Goal: Find specific page/section: Find specific page/section

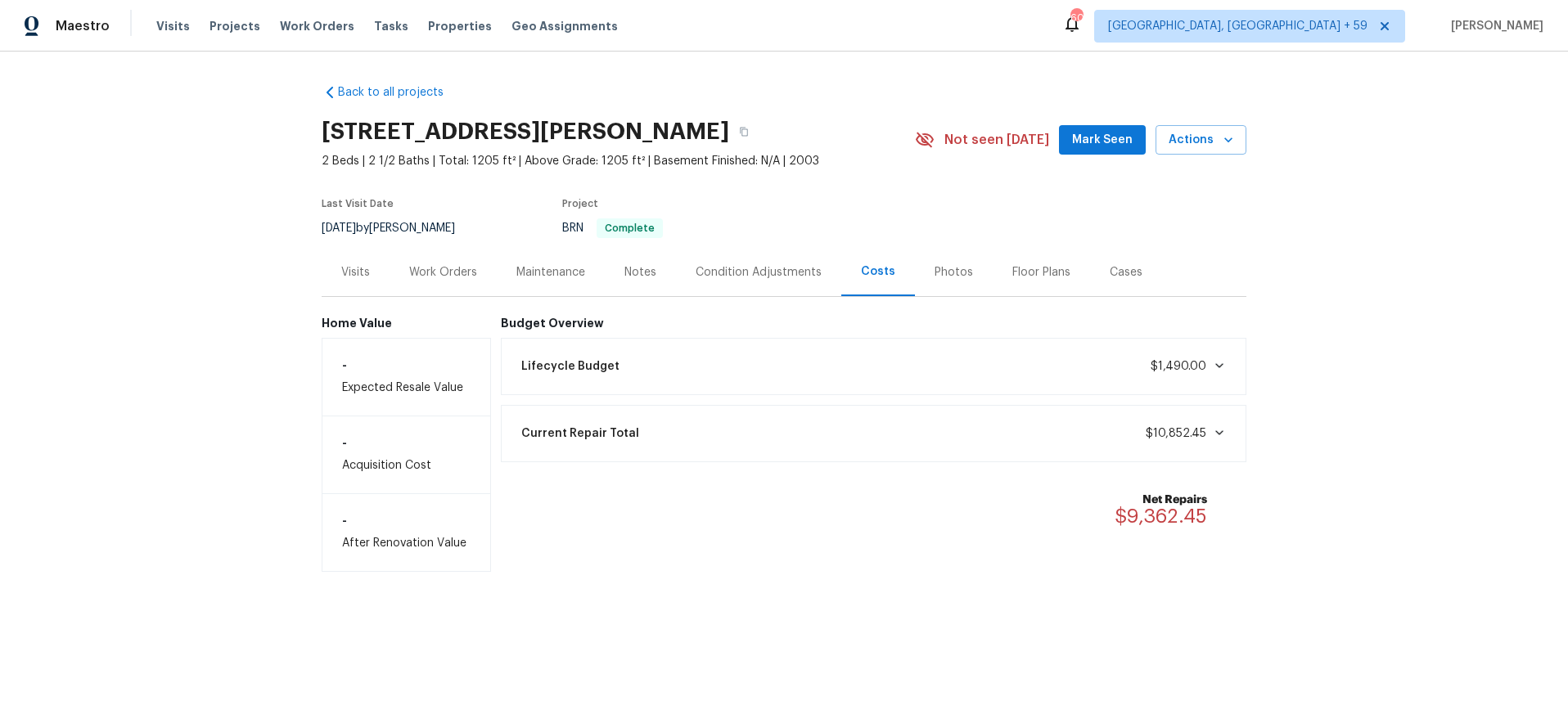
click at [441, 261] on div "Work Orders" at bounding box center [444, 272] width 108 height 48
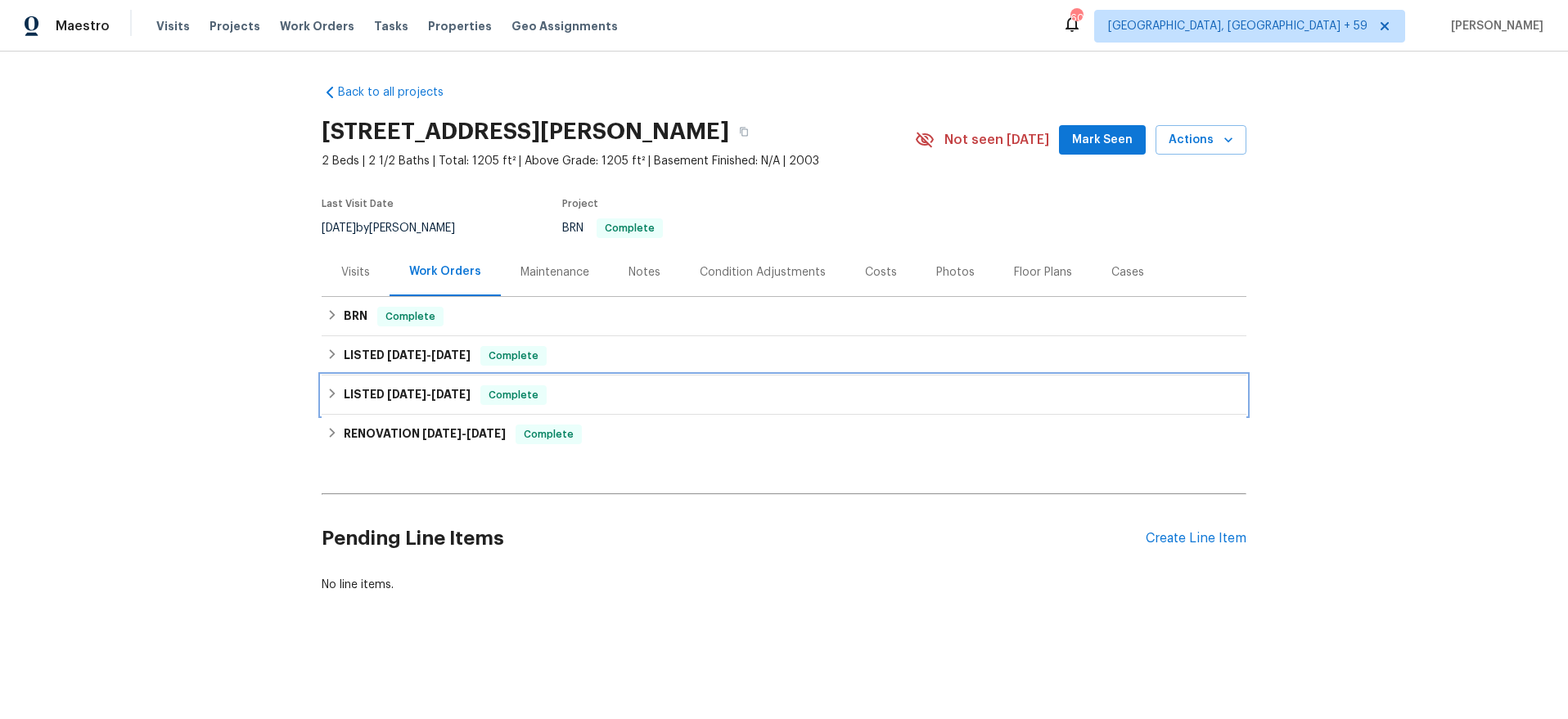
click at [644, 385] on div "LISTED 1/2/25 - 1/8/25 Complete" at bounding box center [784, 395] width 915 height 19
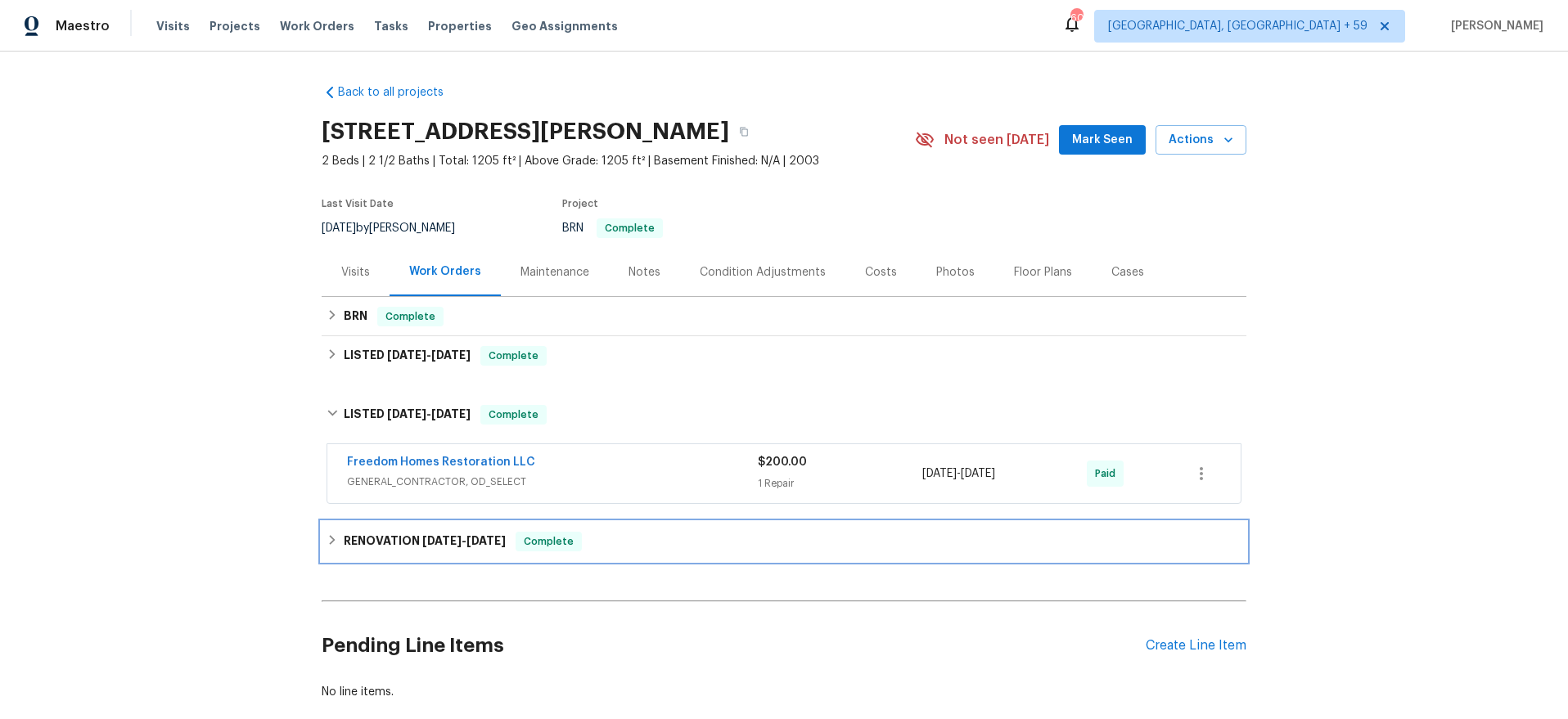
click at [631, 539] on div "RENOVATION 6/12/24 - 6/17/24 Complete" at bounding box center [784, 541] width 915 height 19
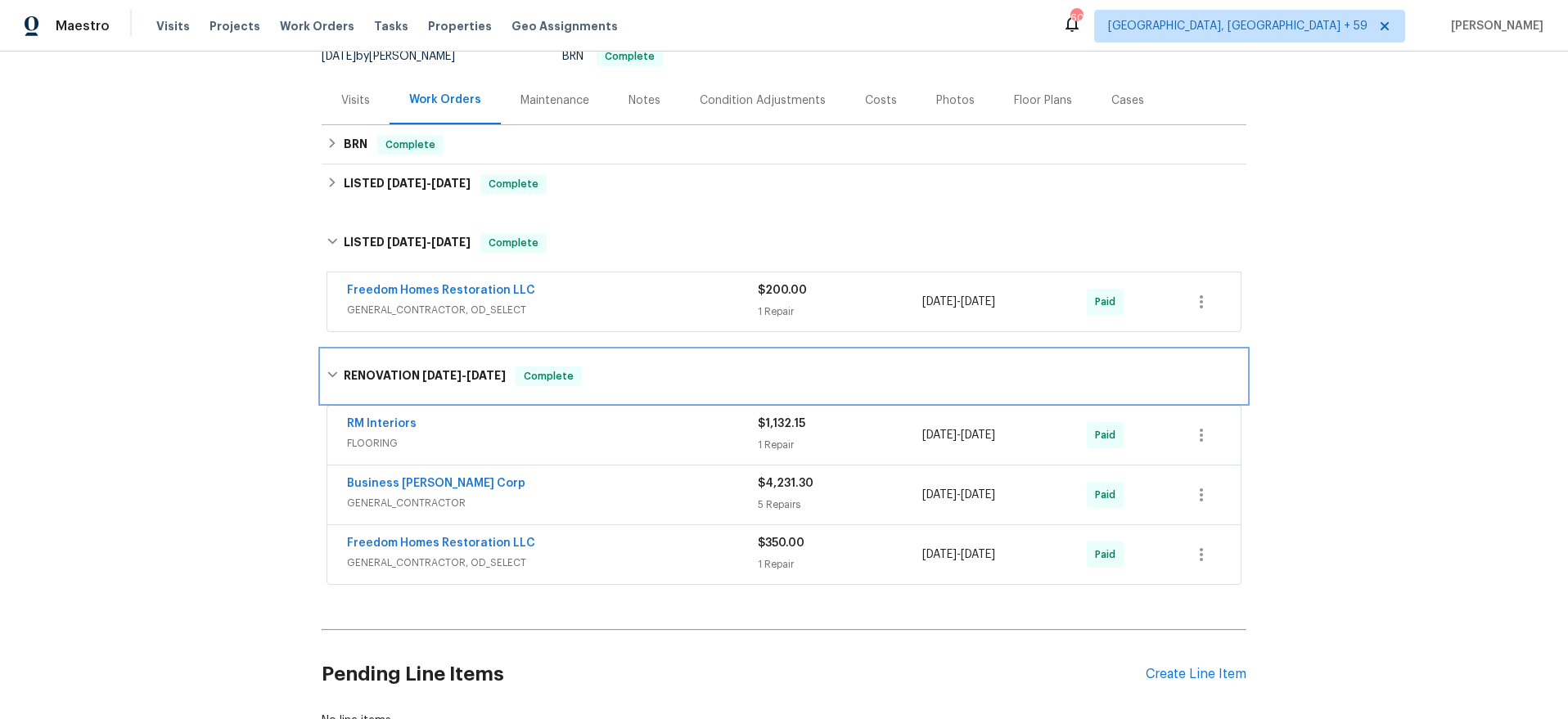
scroll to position [175, 0]
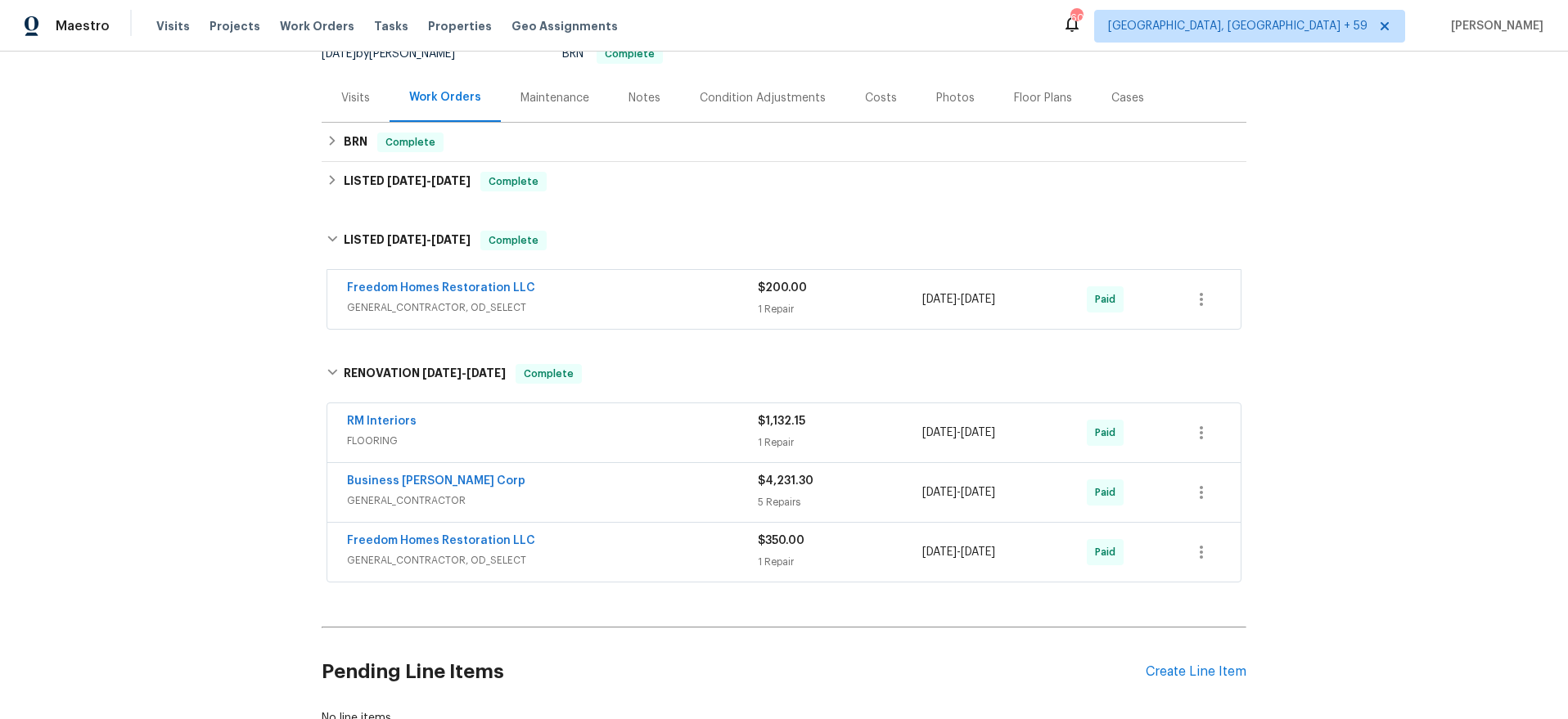
click at [652, 491] on div "Business Morel Corp" at bounding box center [552, 483] width 411 height 19
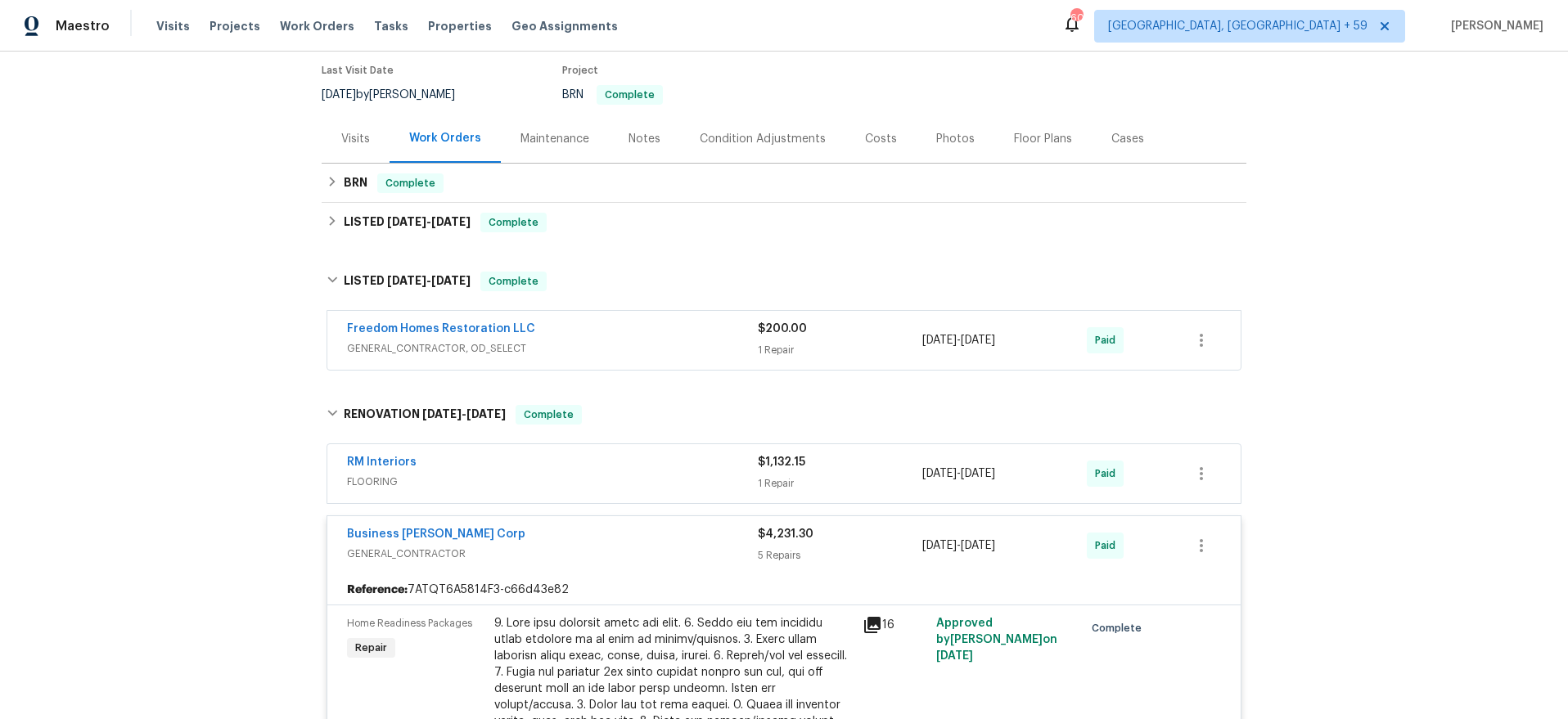
scroll to position [0, 0]
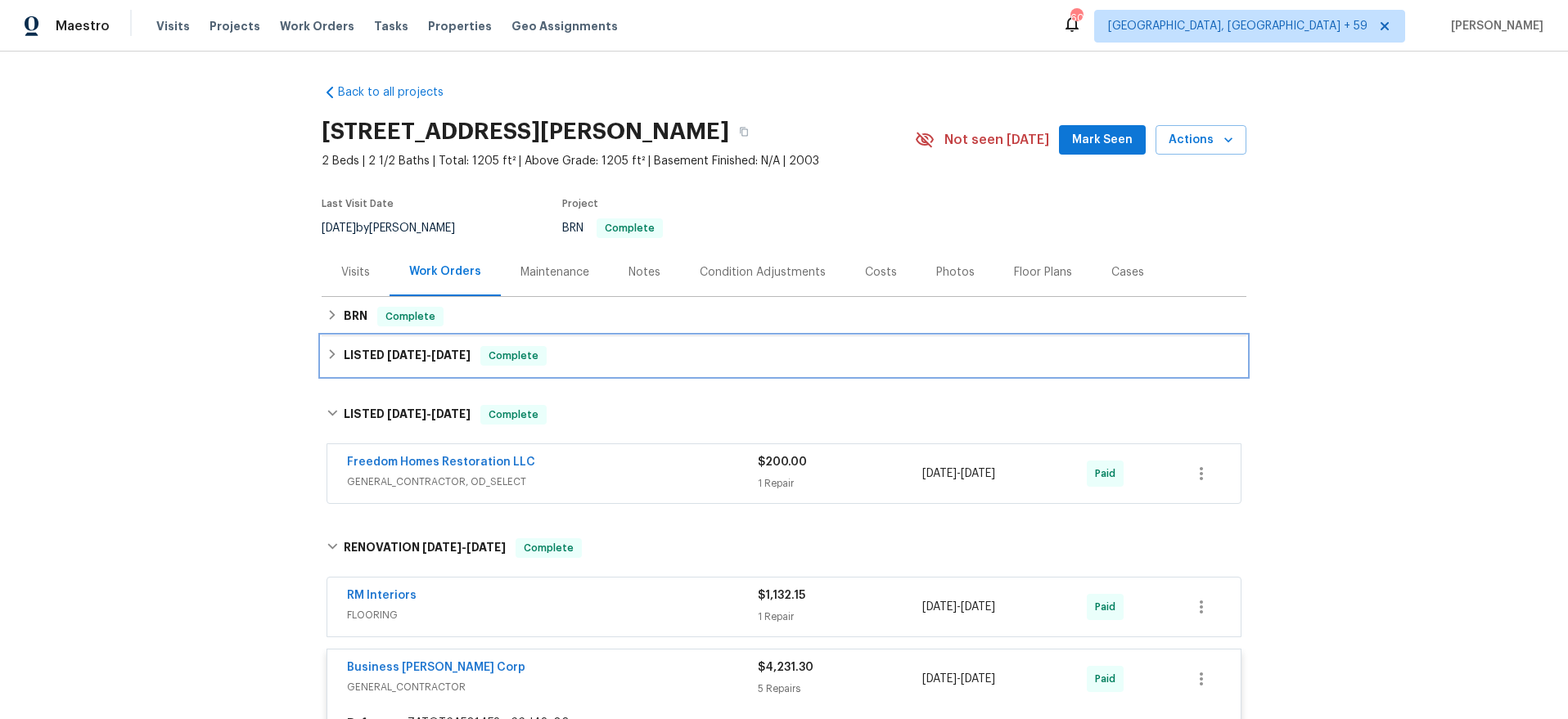
click at [381, 348] on h6 "LISTED 5/7/25 - 5/12/25" at bounding box center [407, 356] width 127 height 19
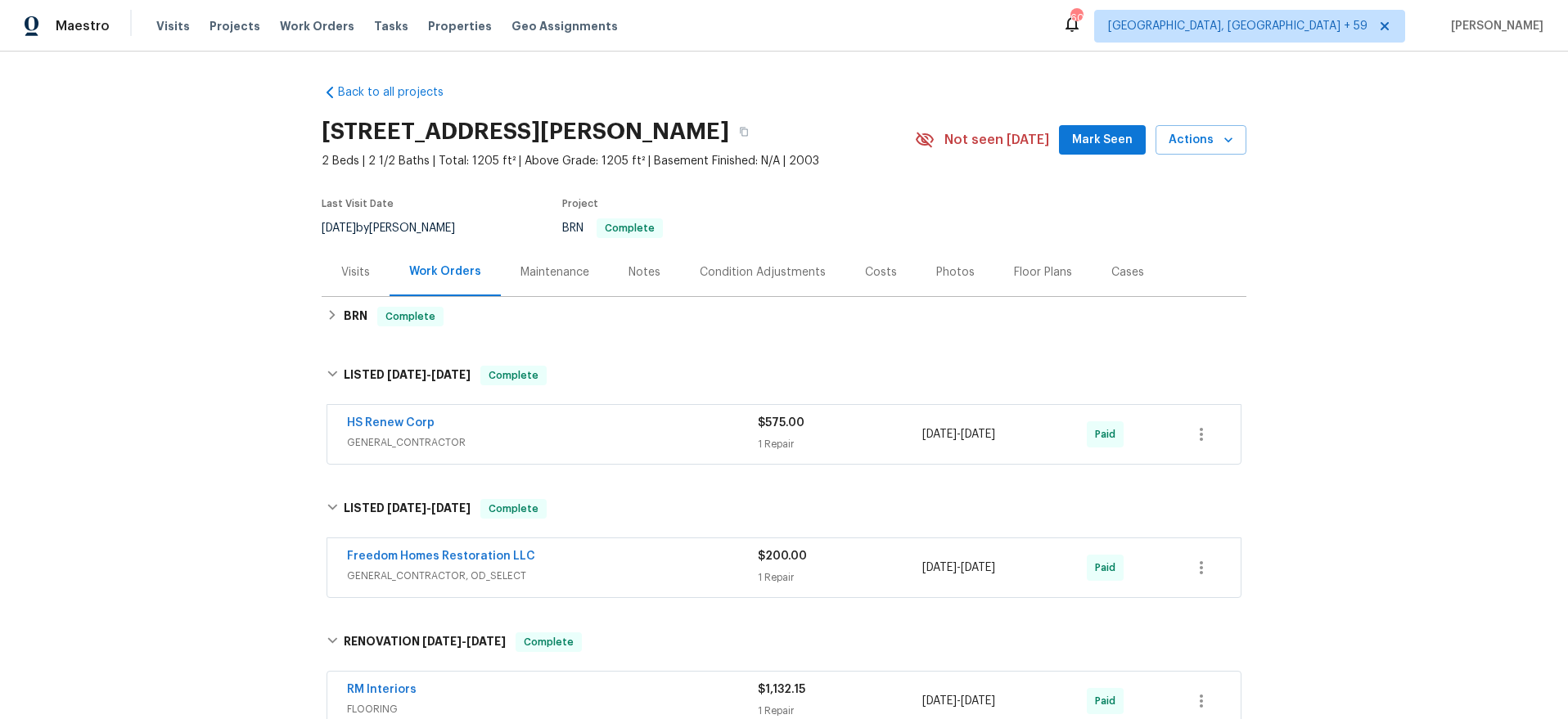
click at [673, 431] on div "HS Renew Corp" at bounding box center [552, 424] width 411 height 19
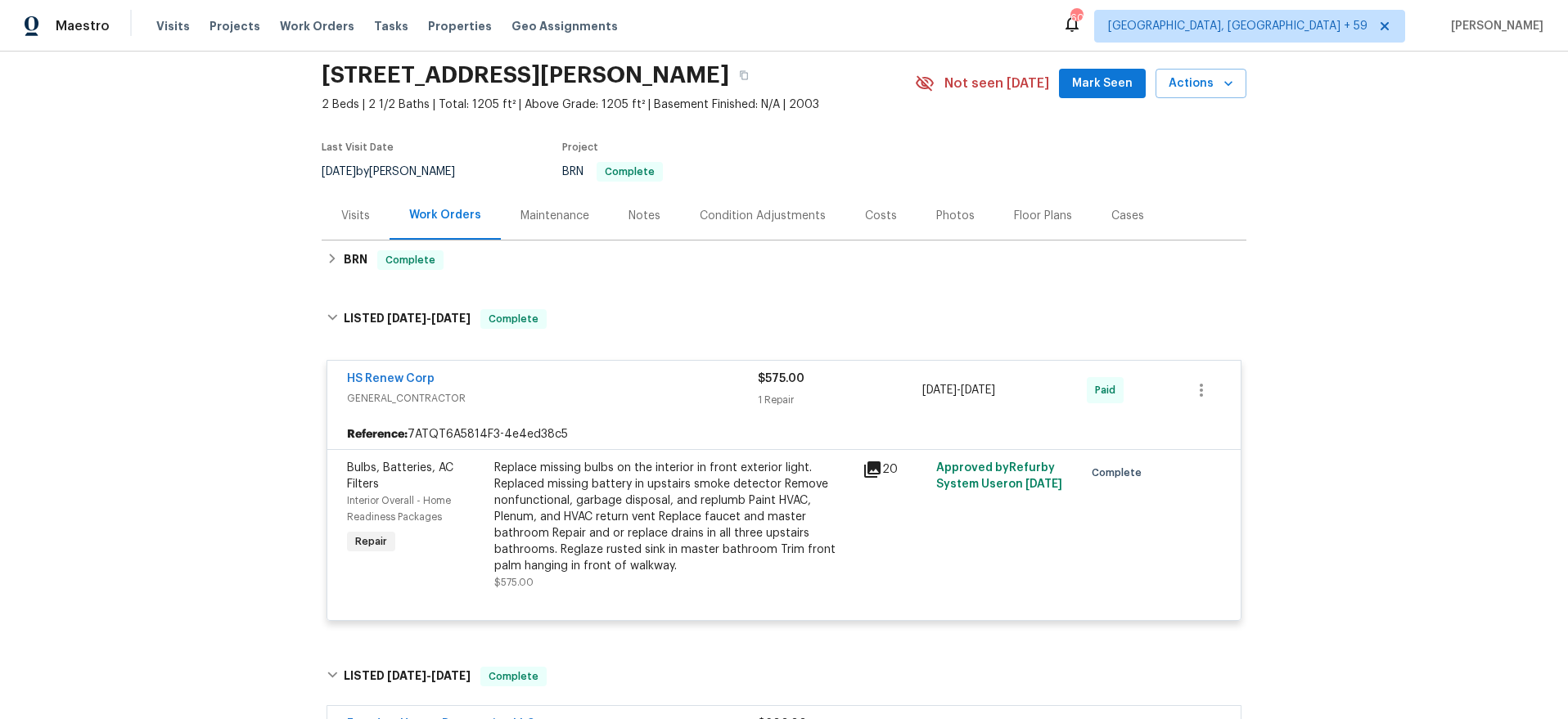
scroll to position [74, 0]
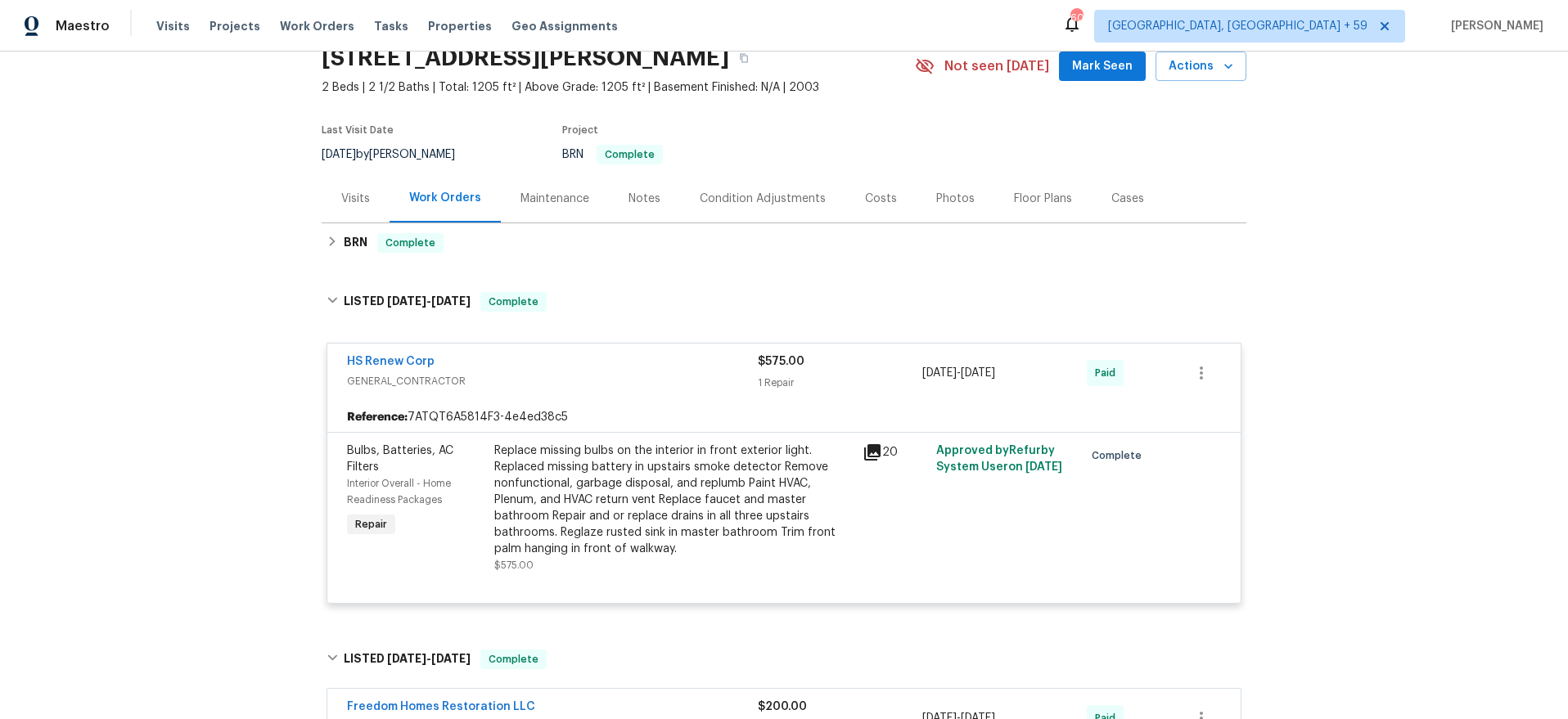
click at [682, 384] on span "GENERAL_CONTRACTOR" at bounding box center [552, 381] width 411 height 16
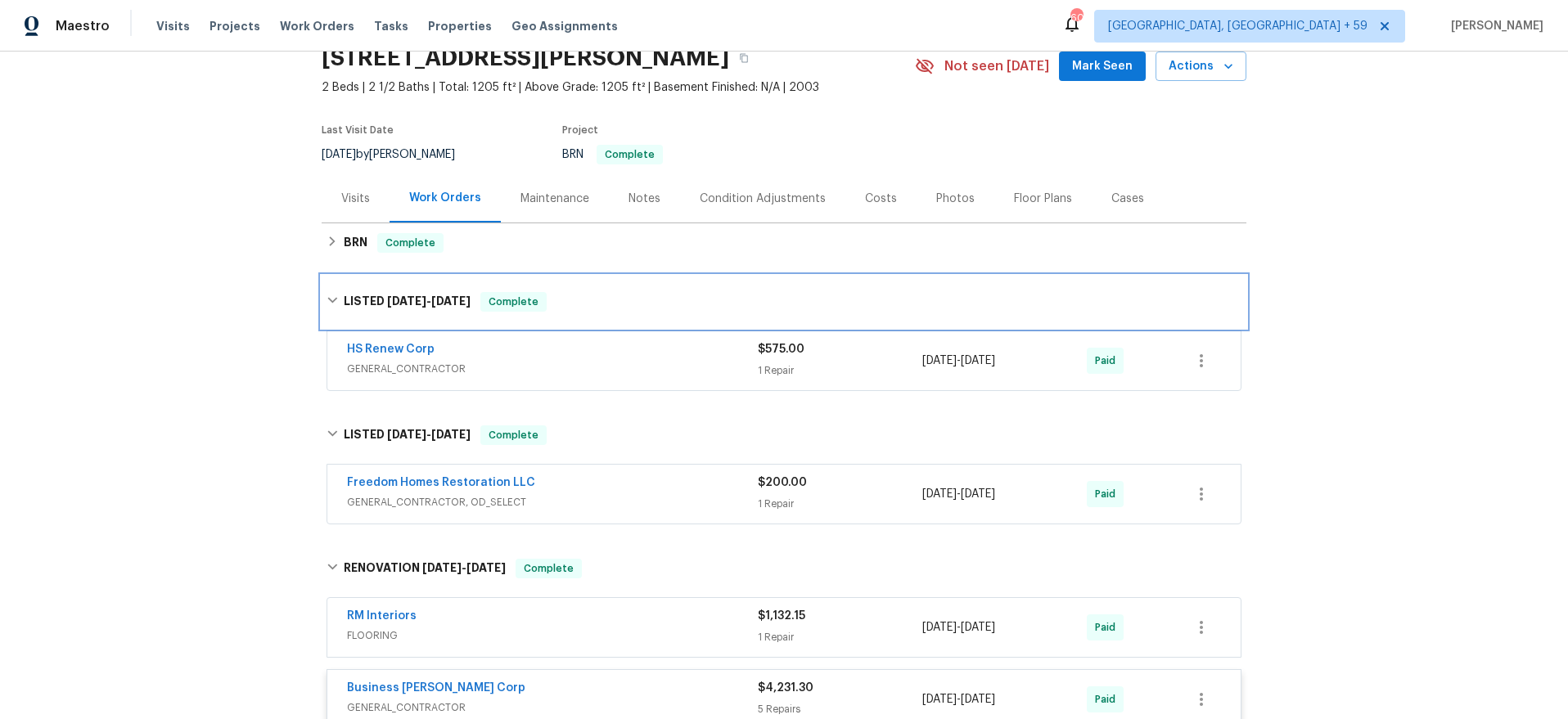
click at [381, 300] on h6 "LISTED 5/7/25 - 5/12/25" at bounding box center [407, 301] width 127 height 19
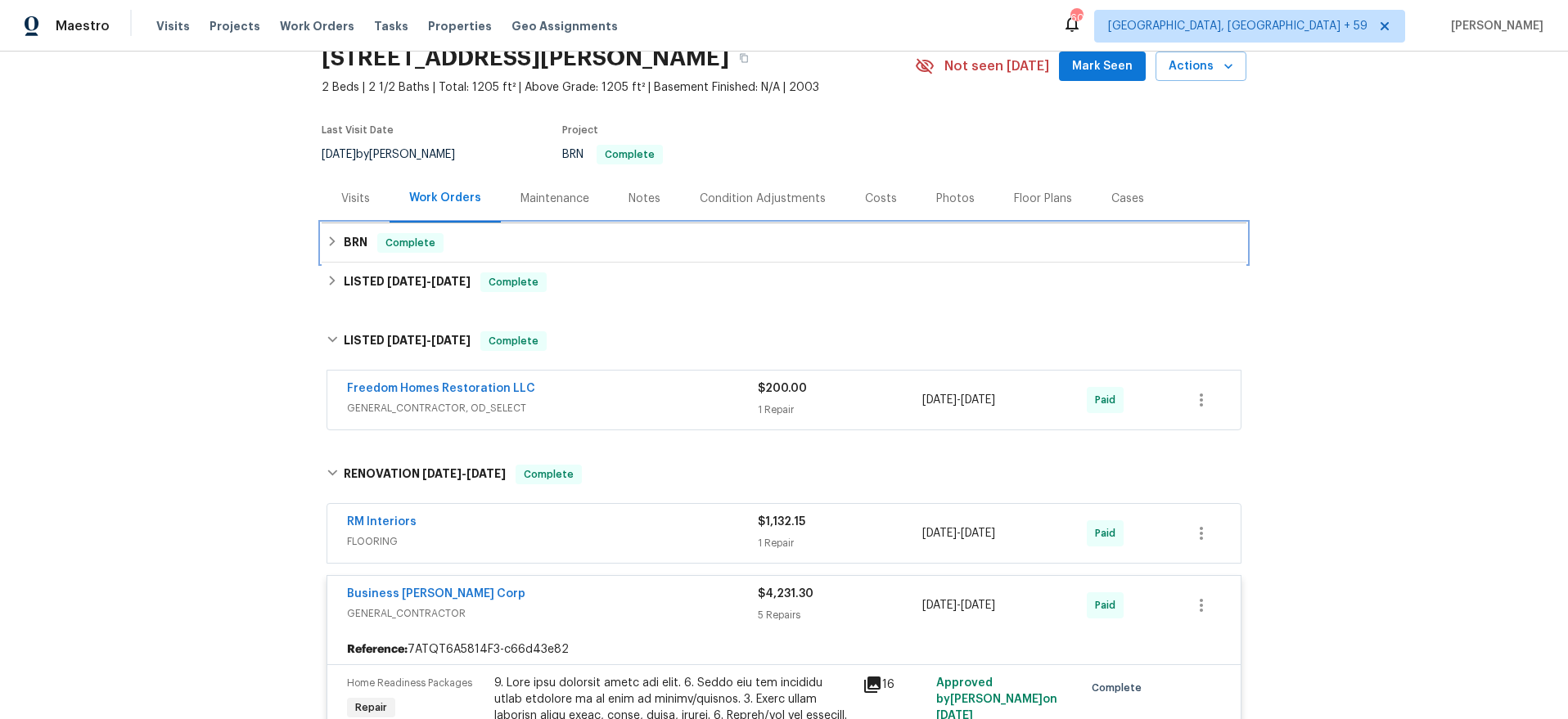
click at [350, 243] on h6 "BRN" at bounding box center [355, 243] width 24 height 19
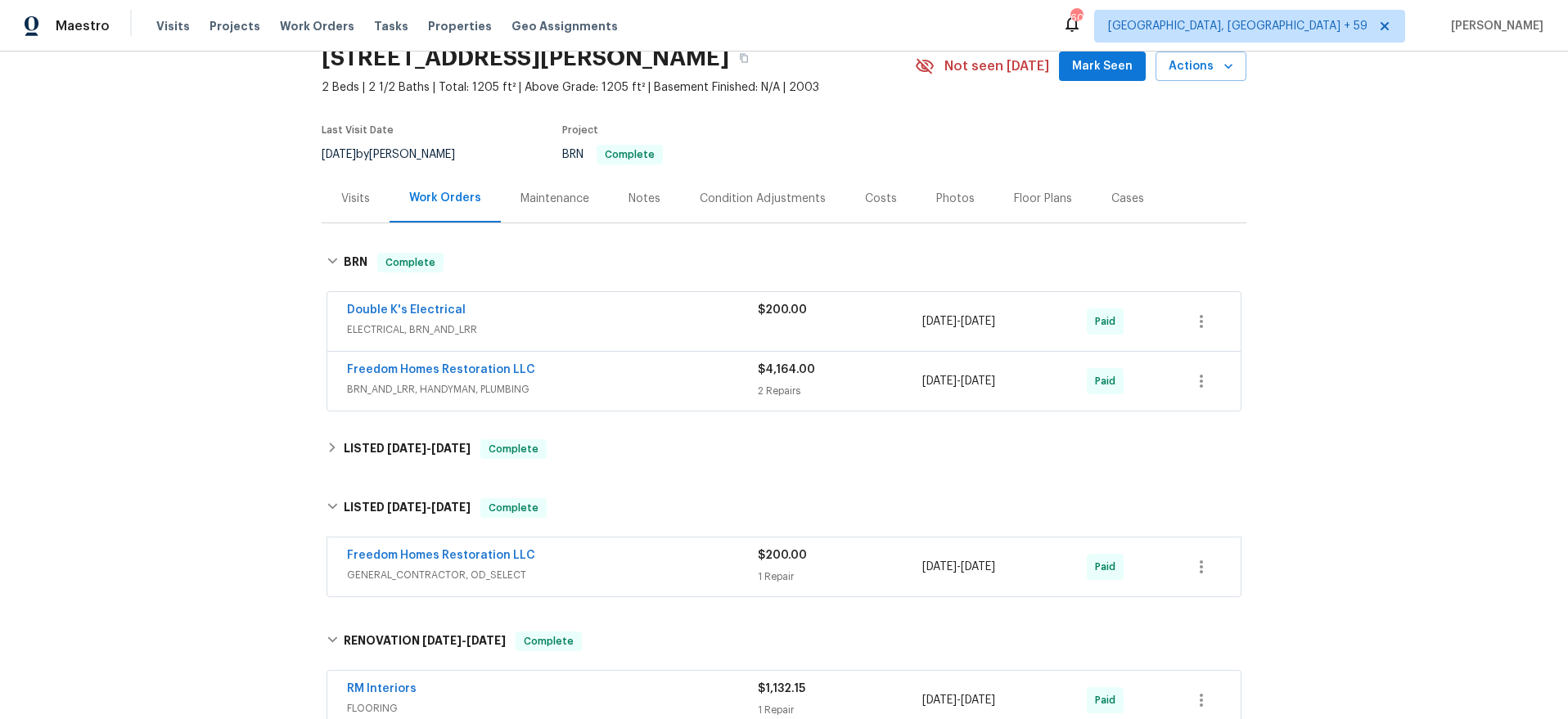
click at [641, 370] on div "Freedom Homes Restoration LLC" at bounding box center [552, 371] width 411 height 19
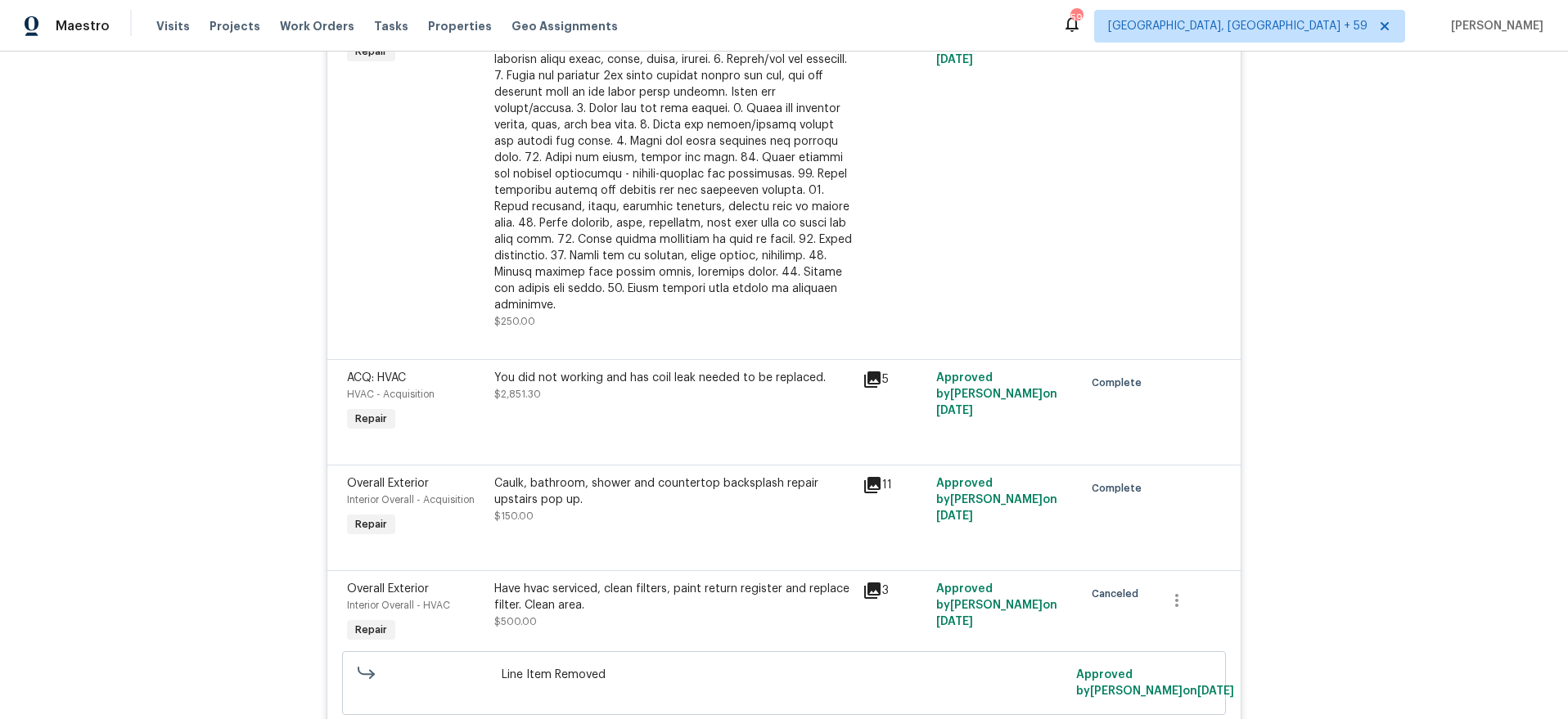
scroll to position [1764, 0]
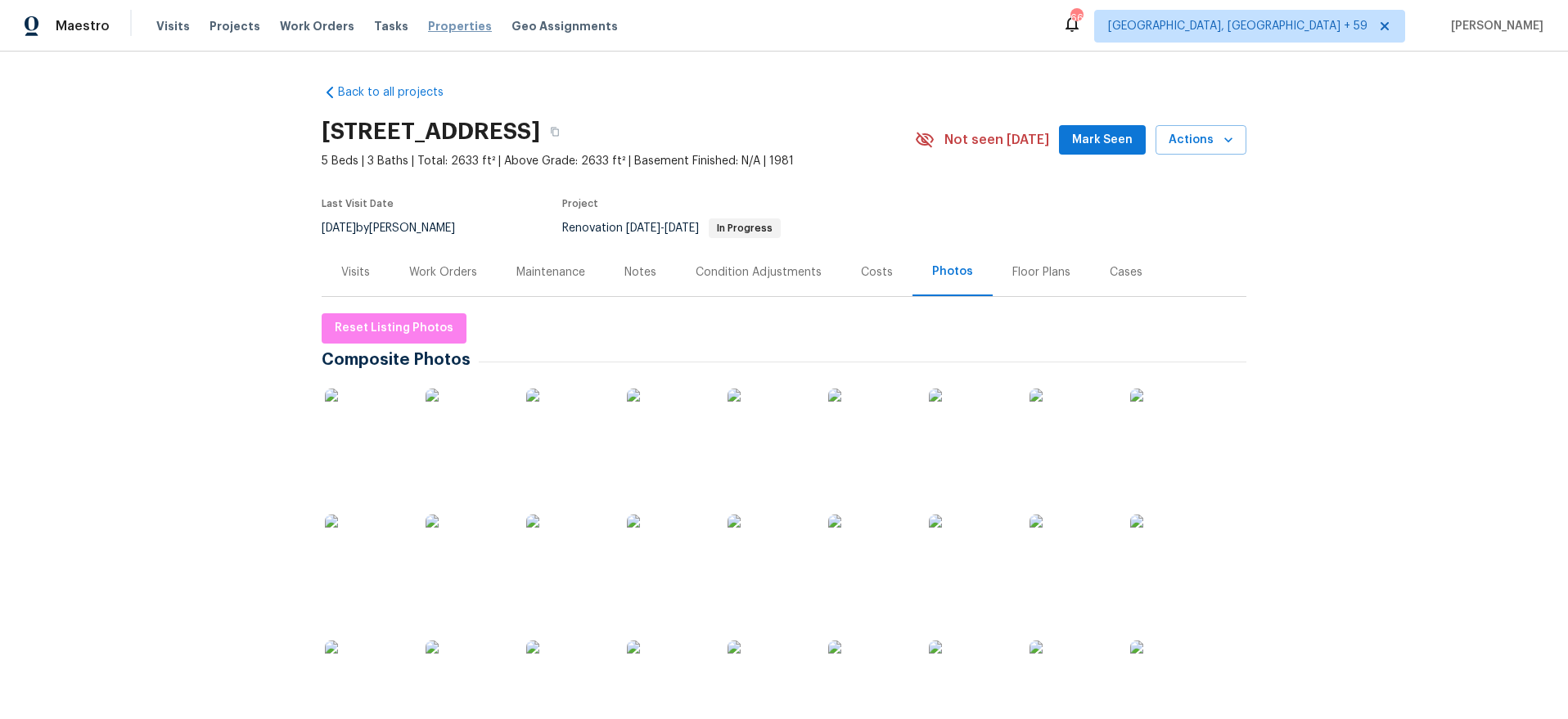
click at [437, 23] on span "Properties" at bounding box center [460, 26] width 63 height 16
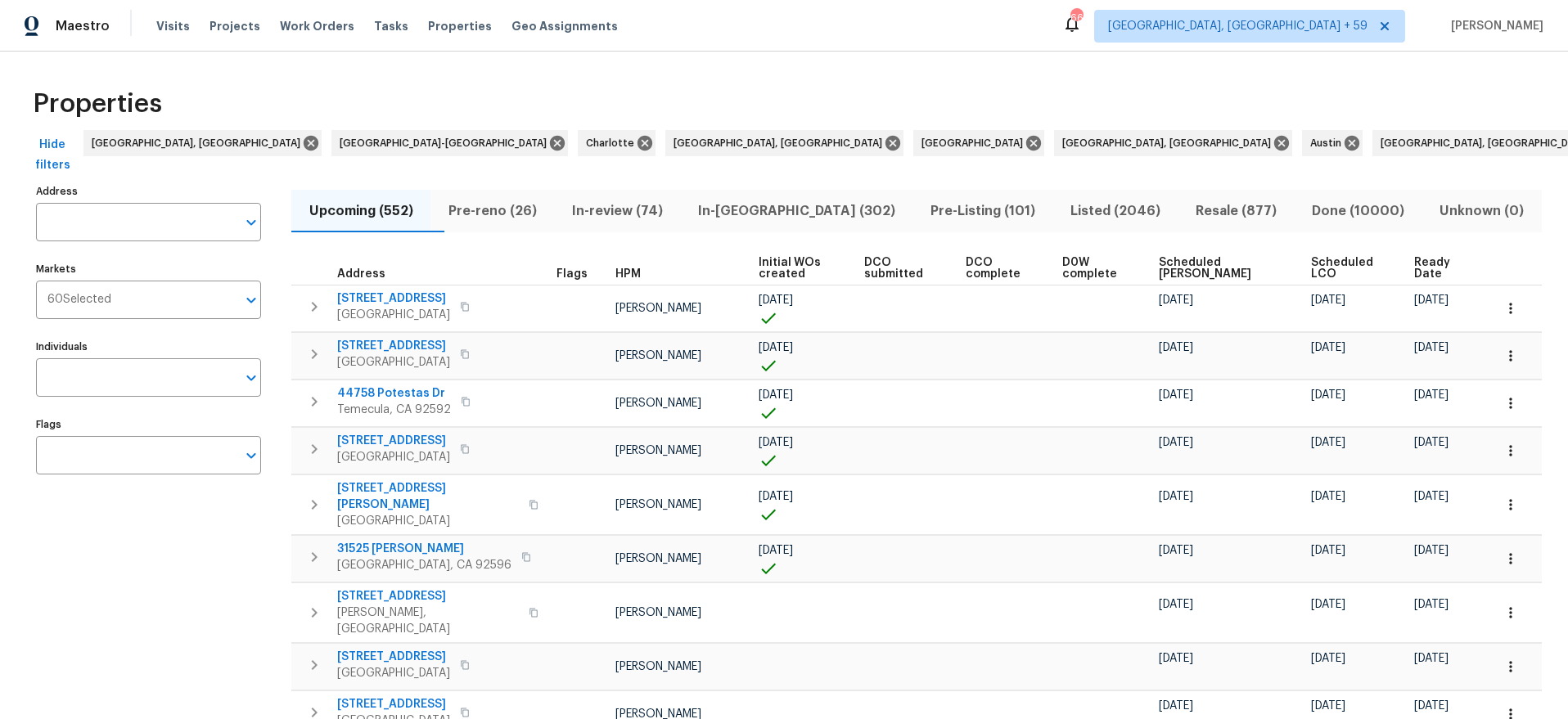
click at [1342, 208] on span "Done (10000)" at bounding box center [1359, 211] width 109 height 23
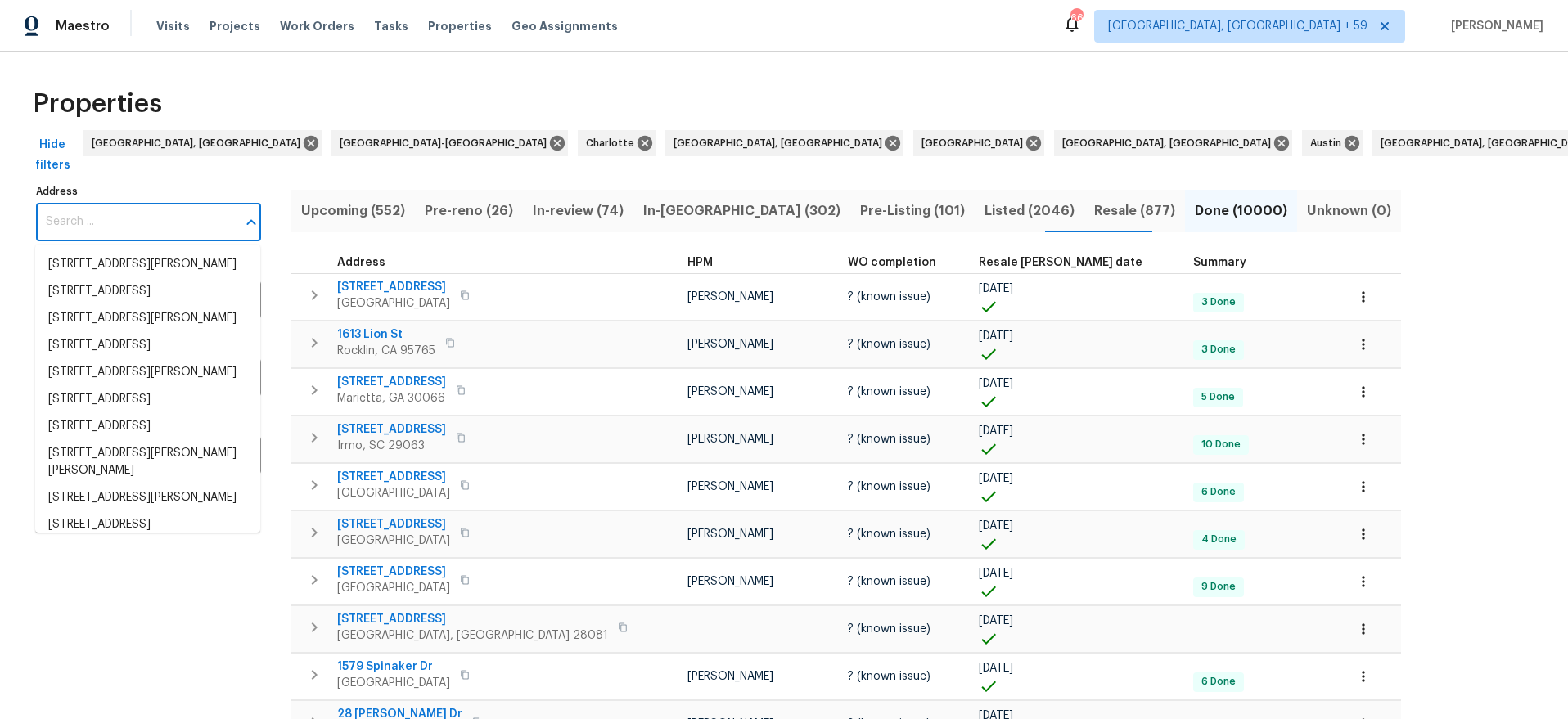
click at [147, 224] on input "Address" at bounding box center [136, 222] width 201 height 38
paste input "165 Council Loop"
type input "165 Council Loop"
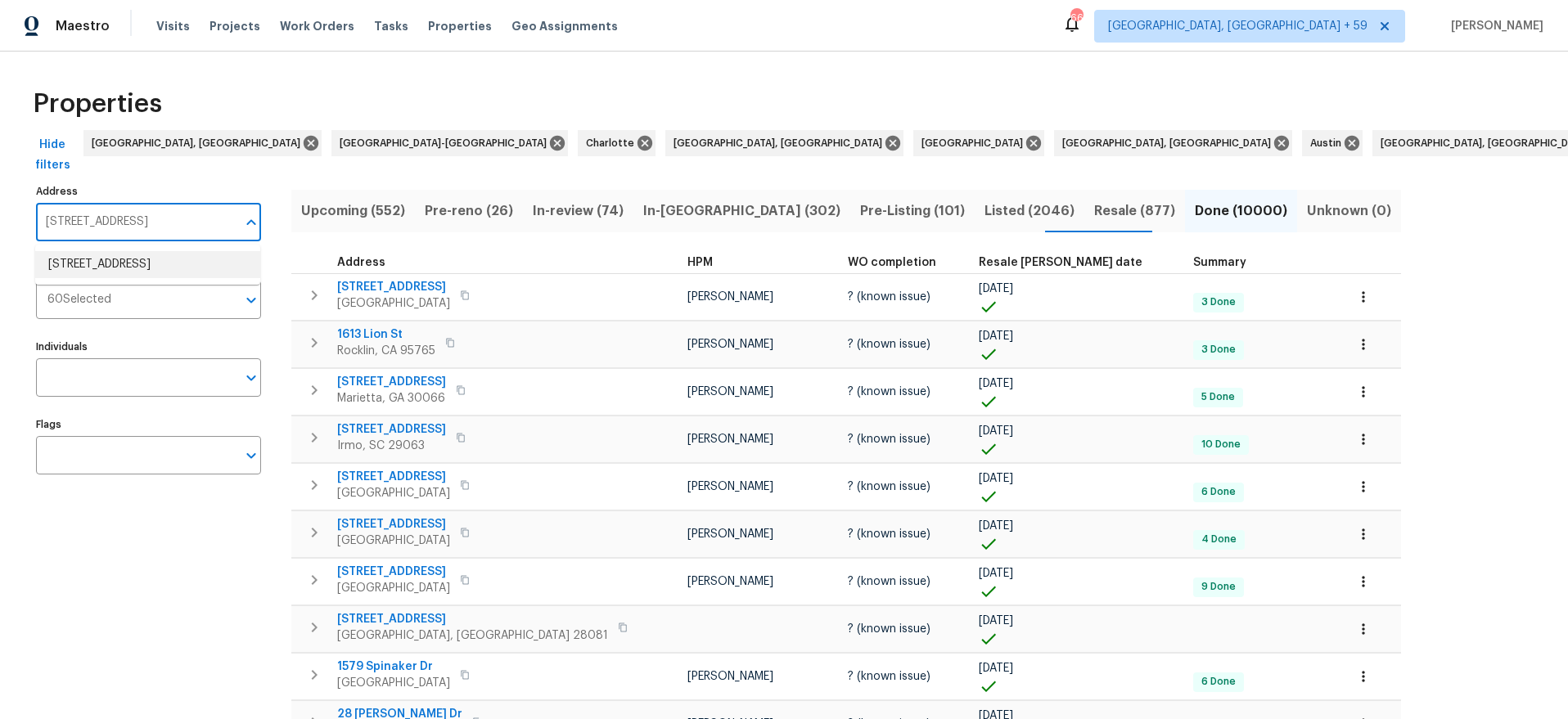
click at [124, 265] on li "165 Council Loop Columbia SC 29209" at bounding box center [148, 265] width 225 height 27
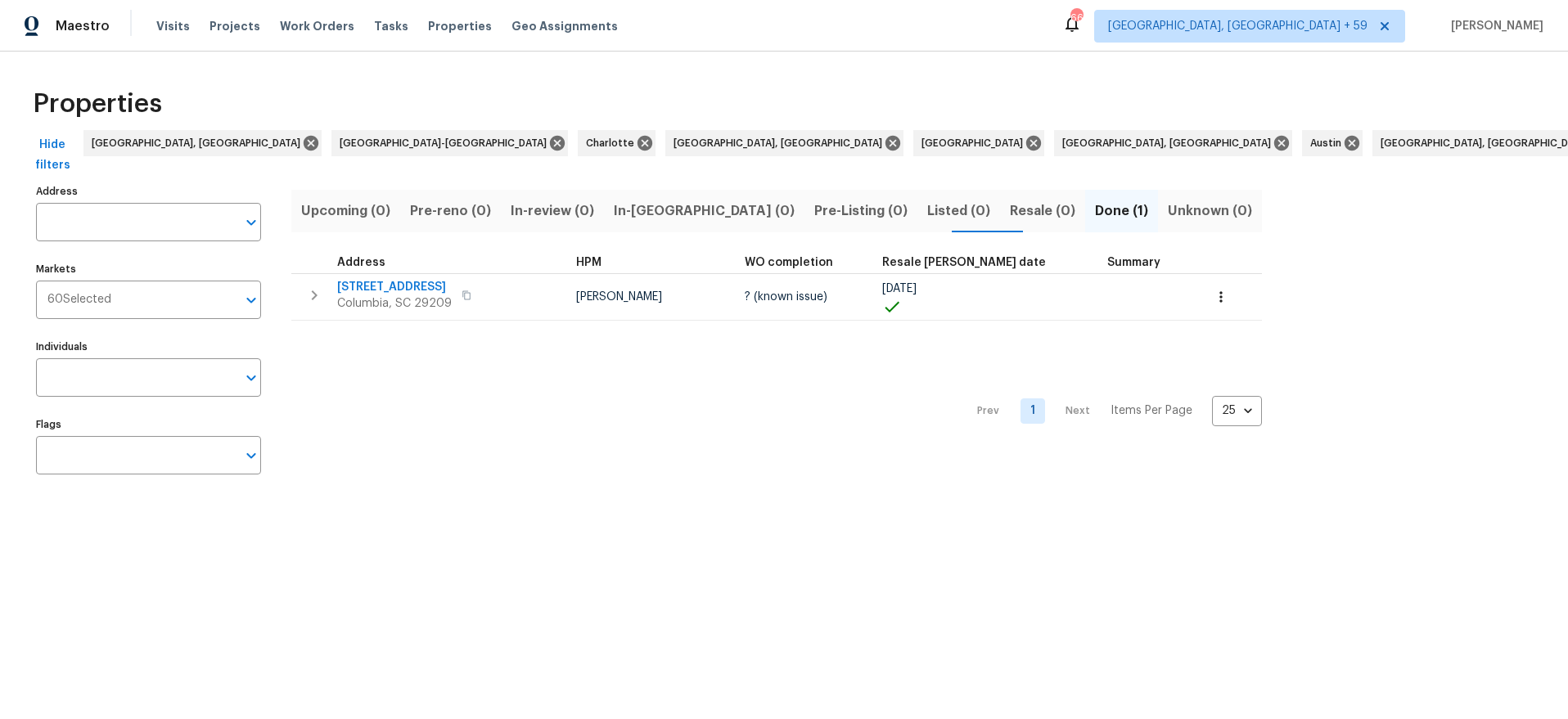
type input "165 Council Loop Columbia SC 29209"
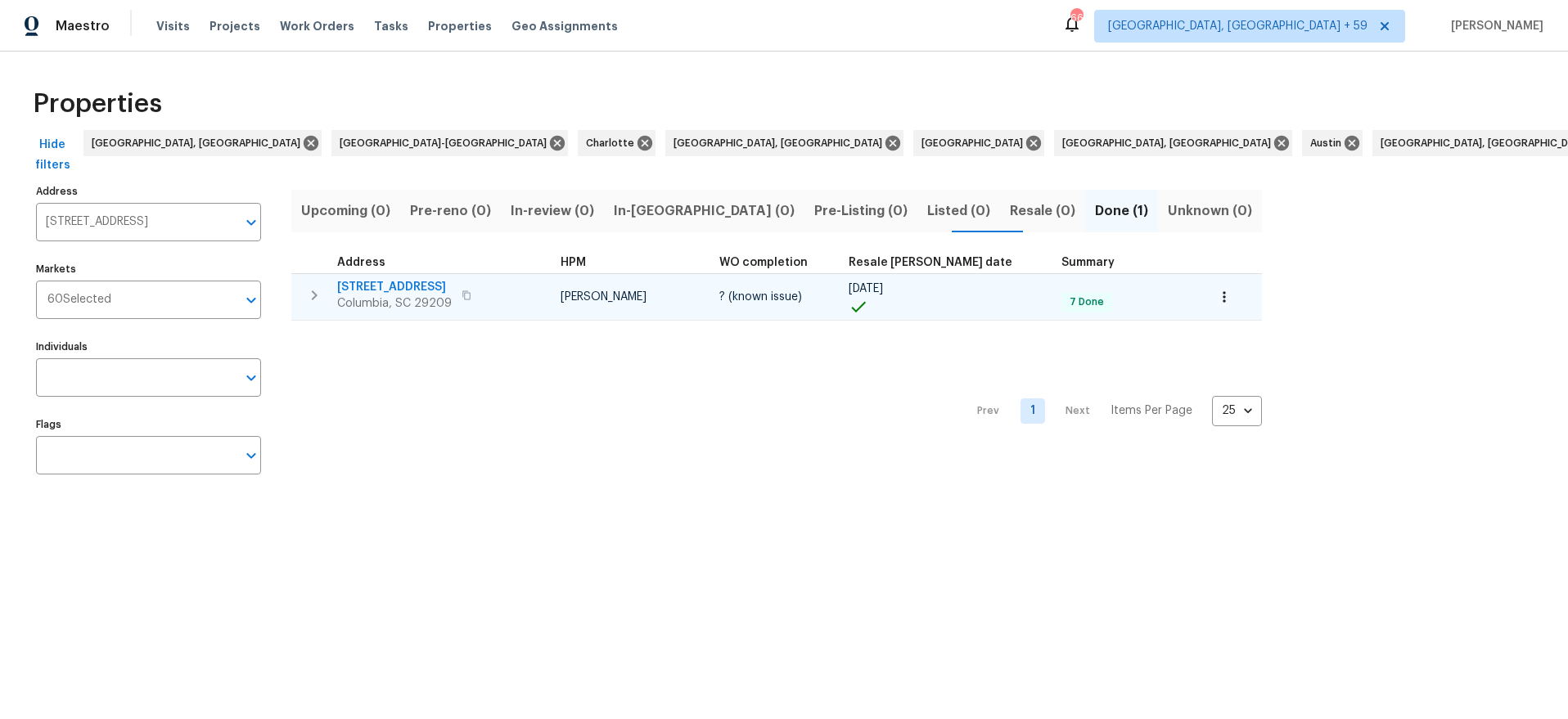
click at [397, 276] on td "165 Council Loop Columbia, SC 29209" at bounding box center [422, 296] width 263 height 42
click at [394, 283] on span "165 Council Loop" at bounding box center [394, 287] width 114 height 16
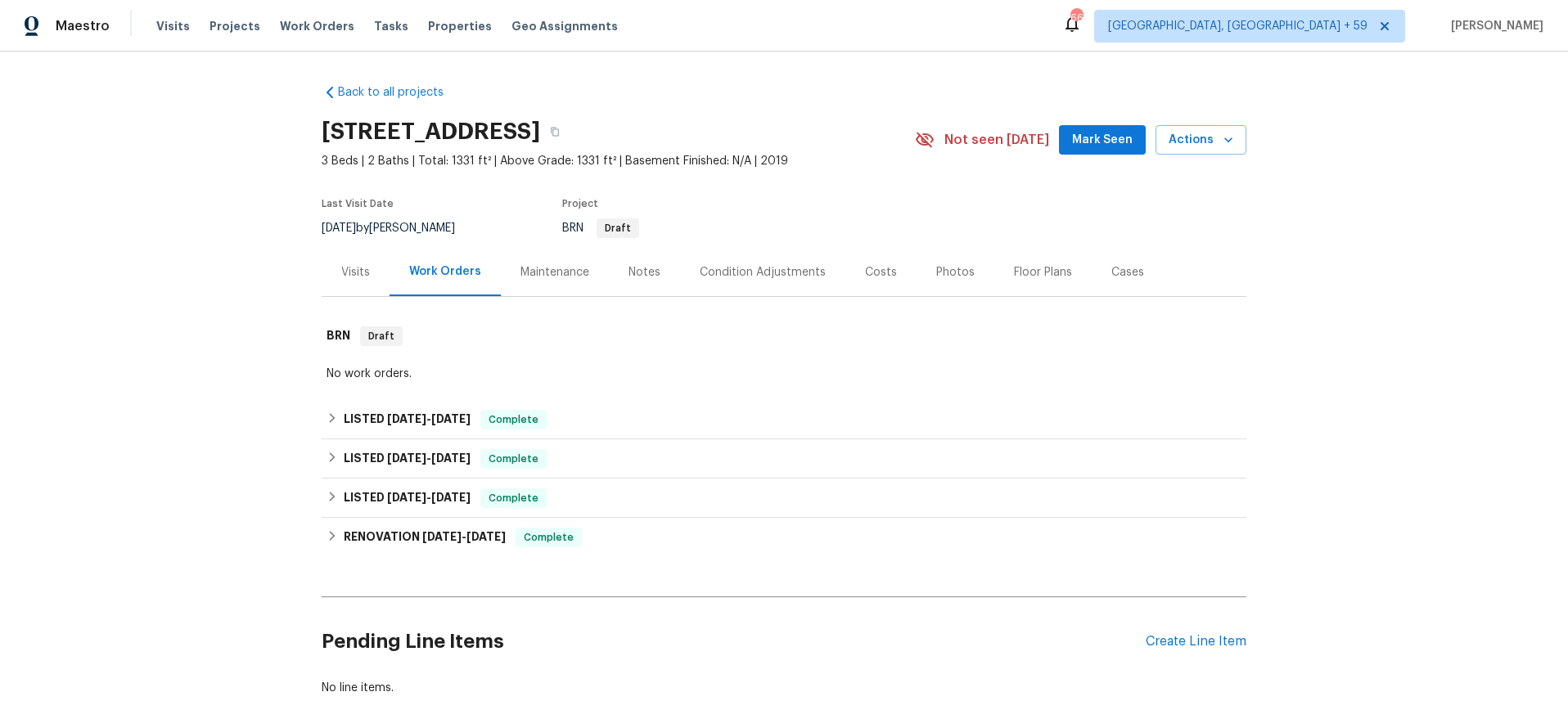
click at [956, 266] on div "Photos" at bounding box center [955, 272] width 38 height 16
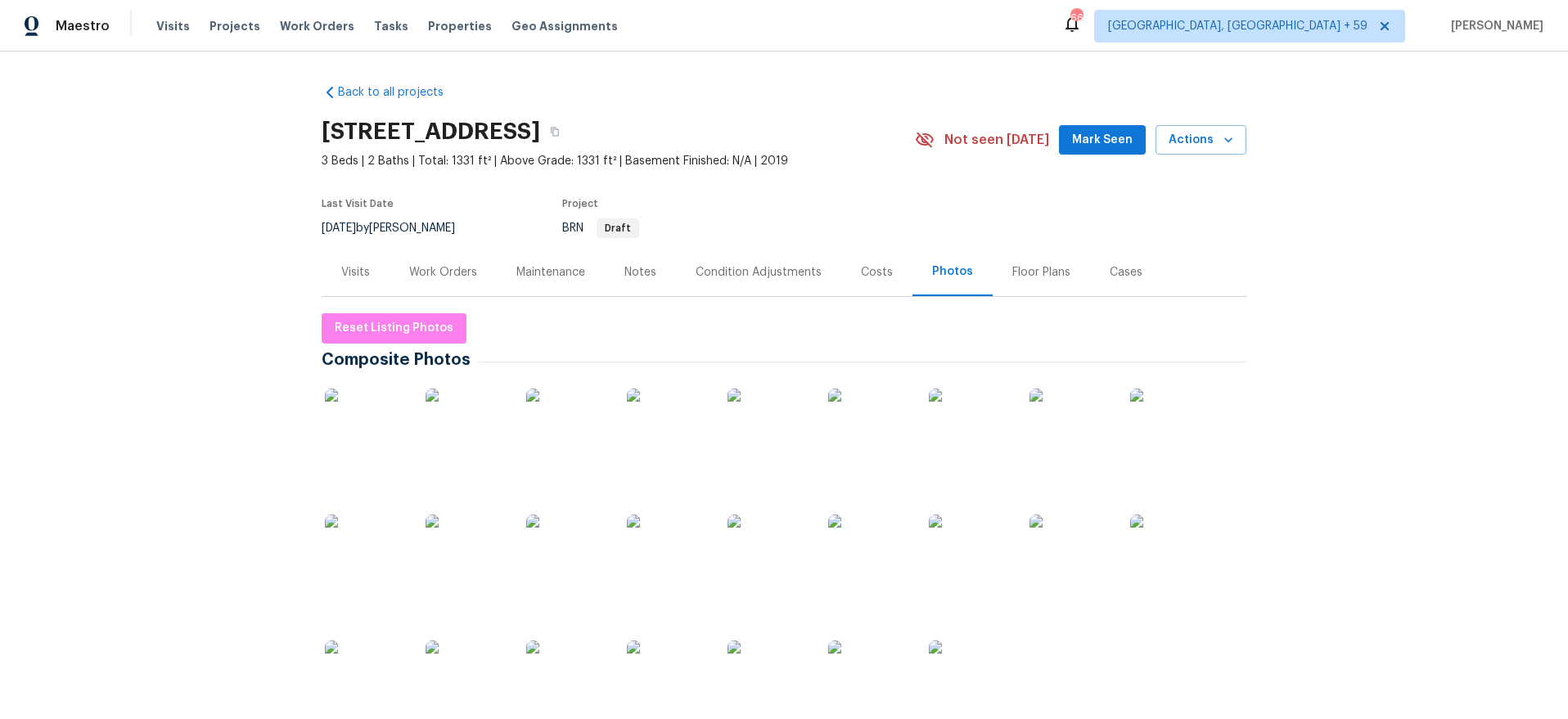
click at [1044, 272] on div "Floor Plans" at bounding box center [1041, 272] width 59 height 16
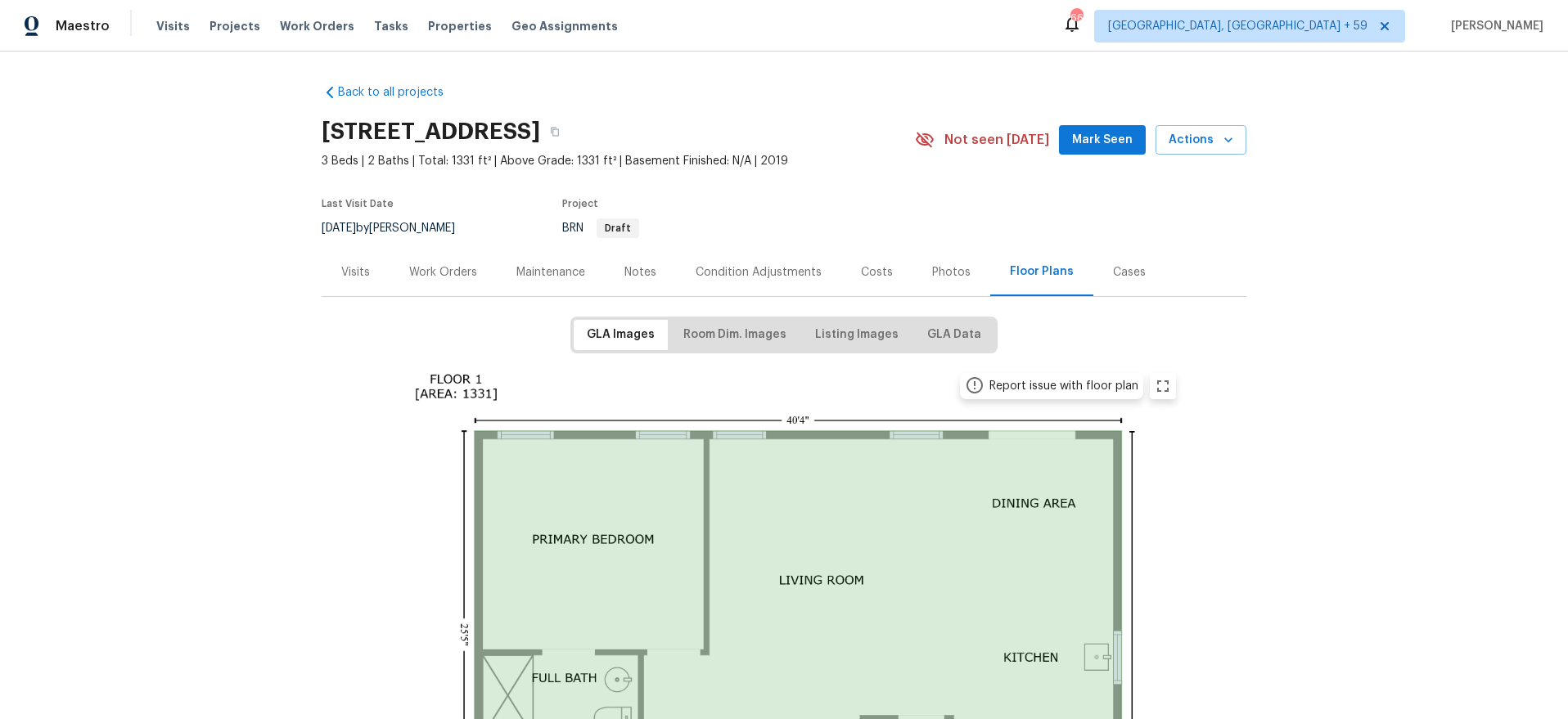
click at [876, 273] on div "Costs" at bounding box center [877, 272] width 32 height 16
